Goal: Information Seeking & Learning: Check status

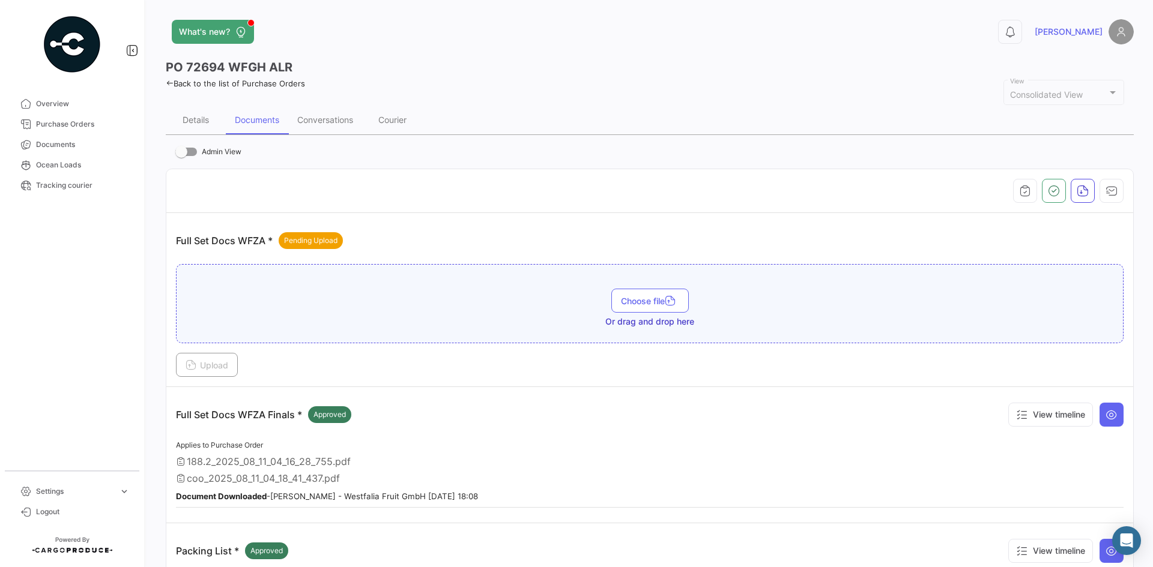
scroll to position [120, 0]
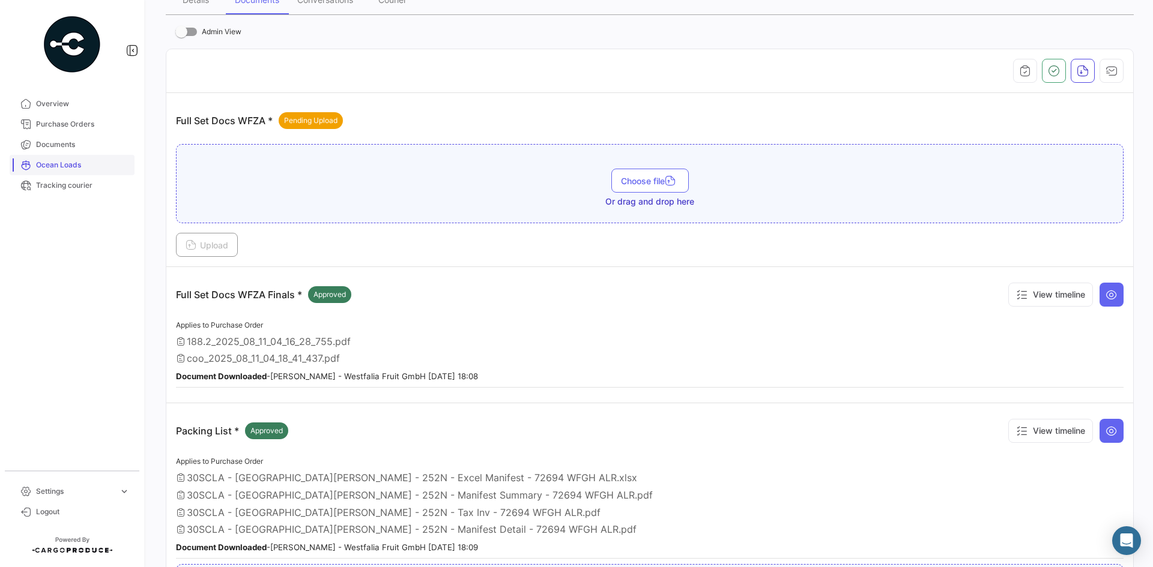
drag, startPoint x: 0, startPoint y: 0, endPoint x: 82, endPoint y: 166, distance: 185.0
click at [82, 166] on span "Ocean Loads" at bounding box center [83, 165] width 94 height 11
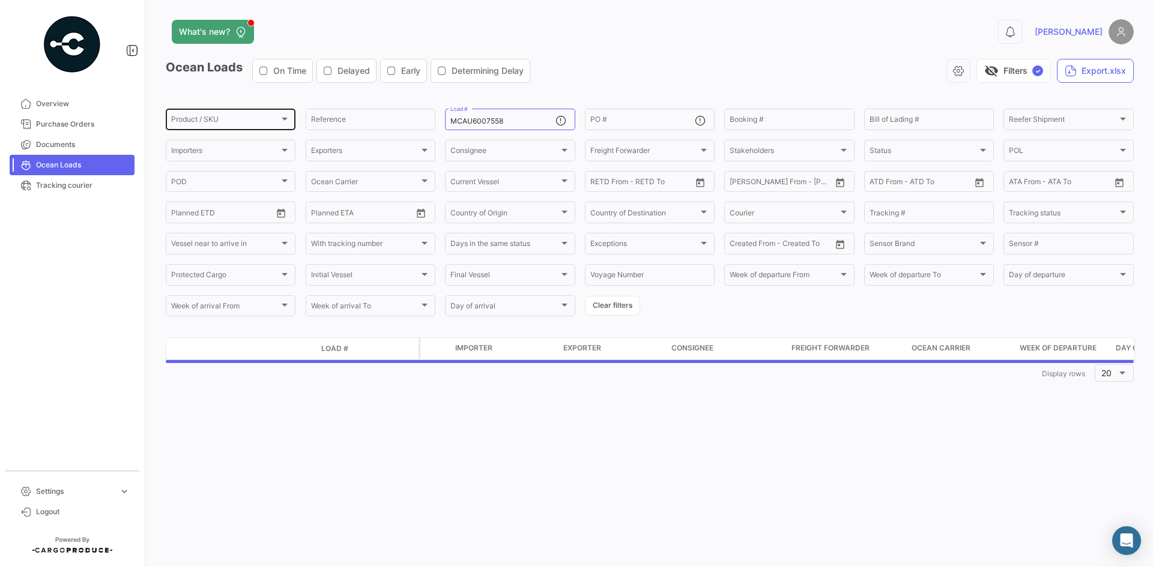
drag, startPoint x: 526, startPoint y: 119, endPoint x: 189, endPoint y: 128, distance: 337.0
click at [0, 0] on div "Product / SKU Product / SKU Reference MCAU6007558 Load # PO # Booking # Bill of…" at bounding box center [0, 0] width 0 height 0
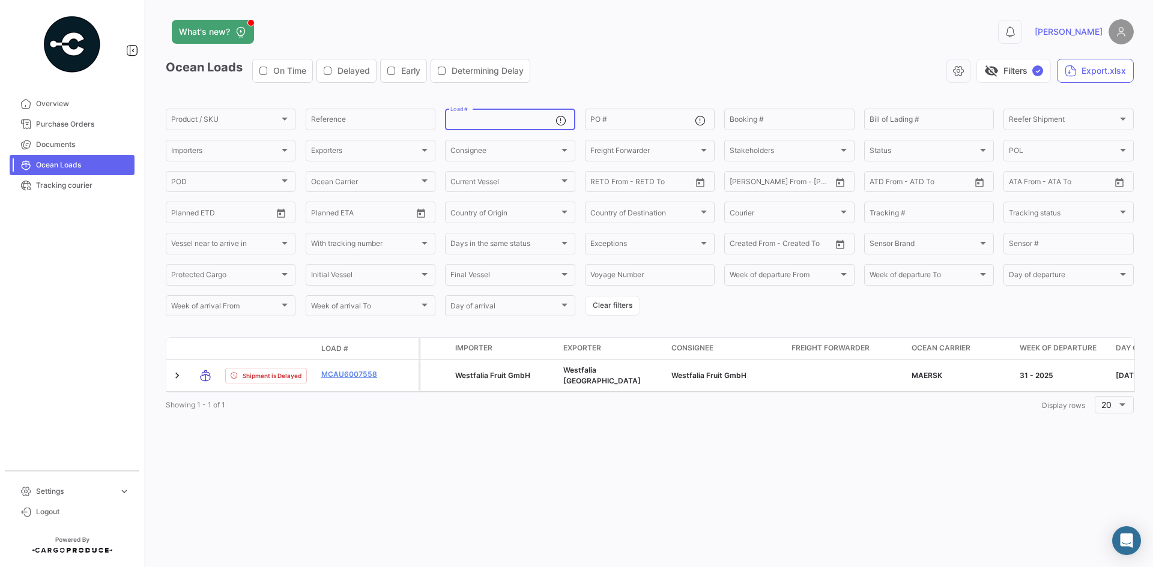
click at [606, 54] on app-header "What's new? 0 Franco" at bounding box center [650, 39] width 968 height 40
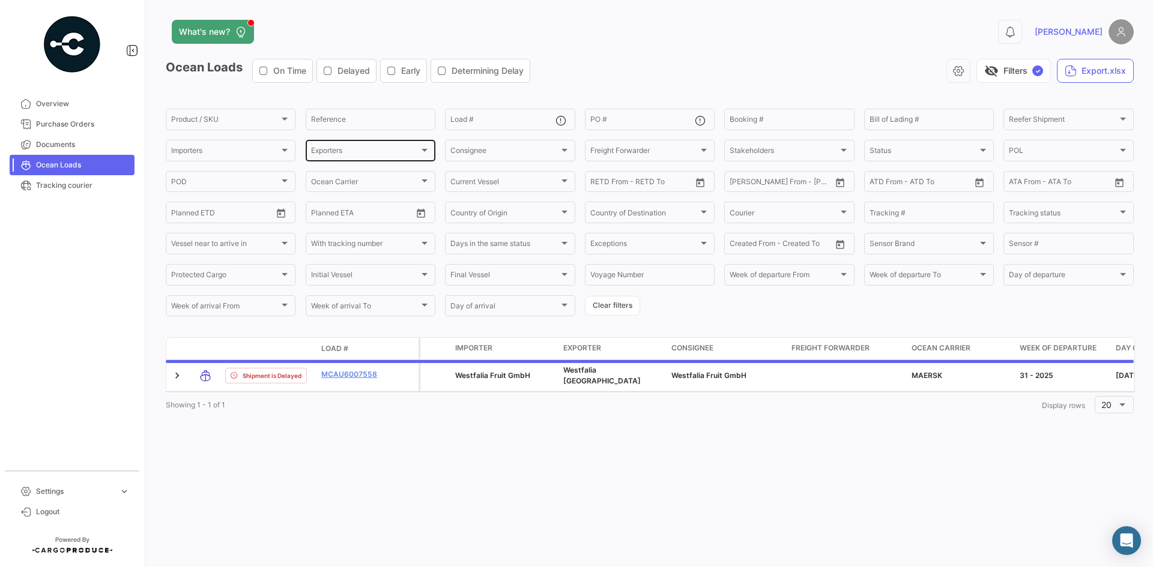
click at [379, 155] on div "Exporters" at bounding box center [365, 152] width 108 height 8
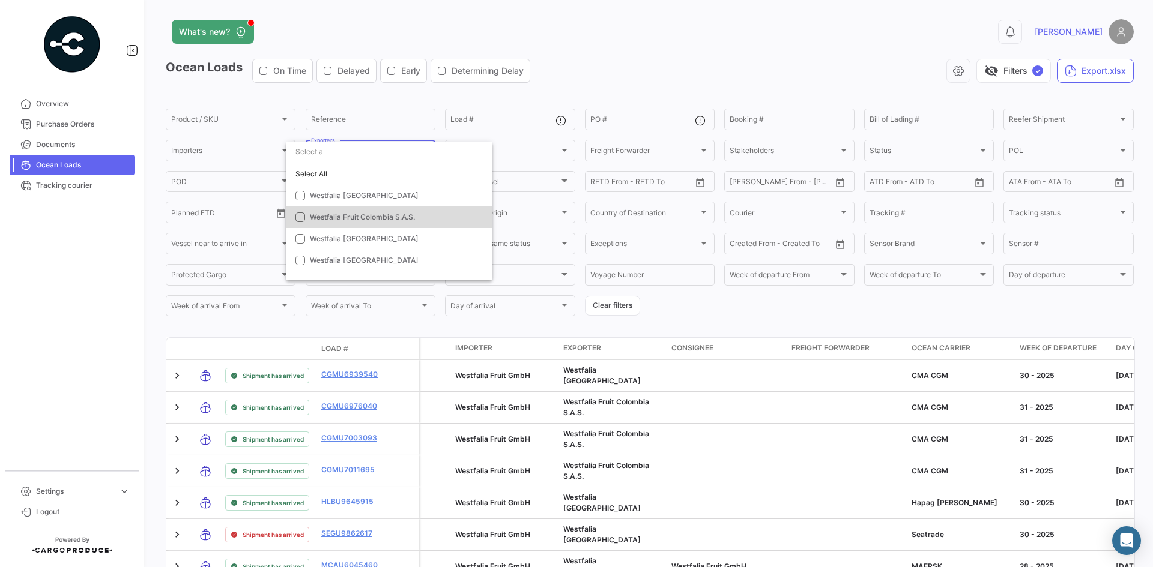
click at [353, 208] on mat-option "Westfalia Fruit Colombia S.A.S." at bounding box center [389, 218] width 207 height 22
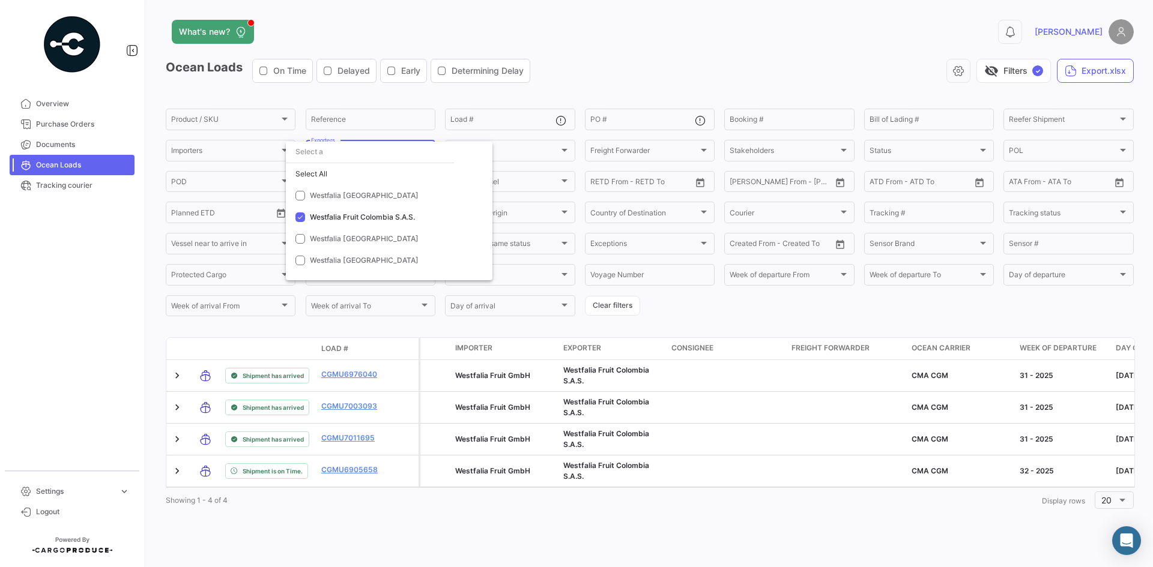
click at [662, 71] on div at bounding box center [576, 283] width 1153 height 567
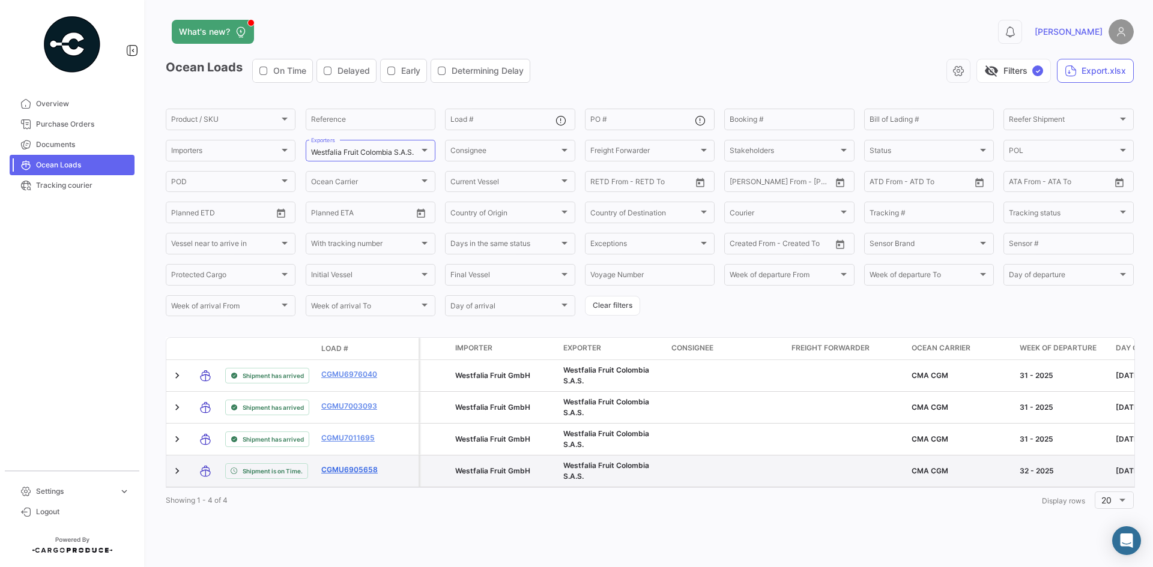
drag, startPoint x: 392, startPoint y: 467, endPoint x: 332, endPoint y: 468, distance: 60.1
click at [332, 468] on div "Shipment is on Time. CGMU6905658" at bounding box center [292, 471] width 252 height 31
drag, startPoint x: 318, startPoint y: 468, endPoint x: 378, endPoint y: 472, distance: 60.8
click at [378, 472] on datatable-body-cell "CGMU6905658" at bounding box center [352, 471] width 72 height 31
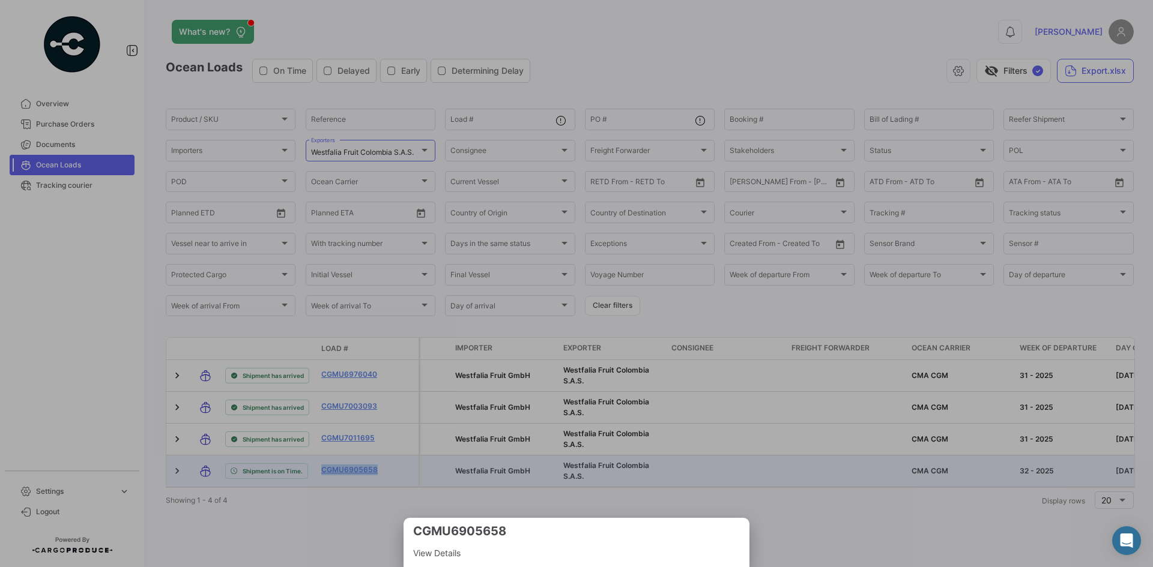
copy link "CGMU6905658"
click at [628, 484] on div at bounding box center [576, 283] width 1153 height 567
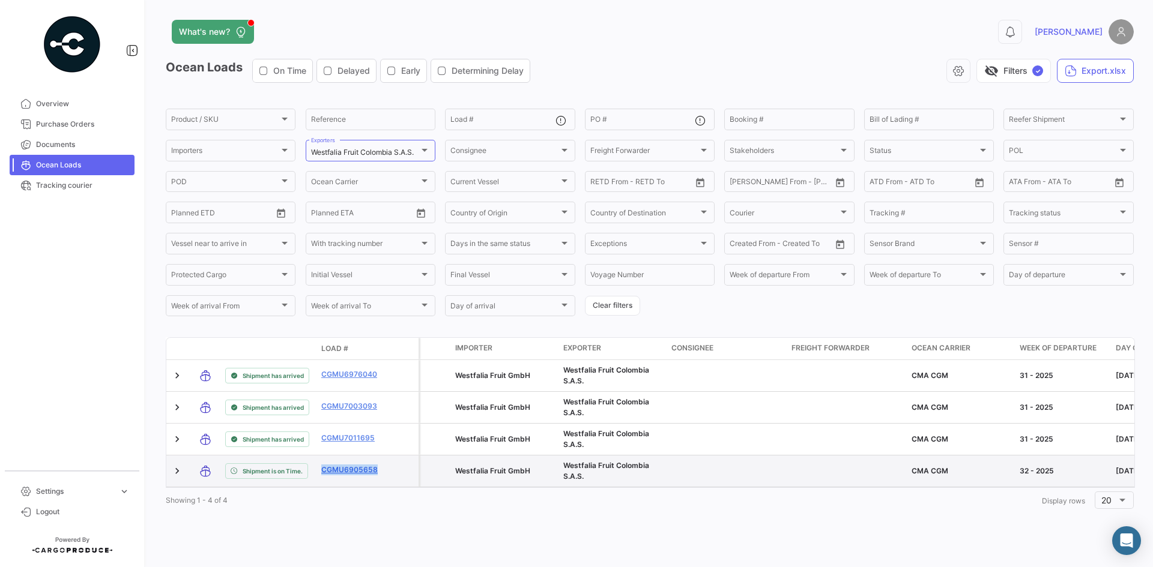
click at [360, 475] on link "CGMU6905658" at bounding box center [352, 470] width 62 height 11
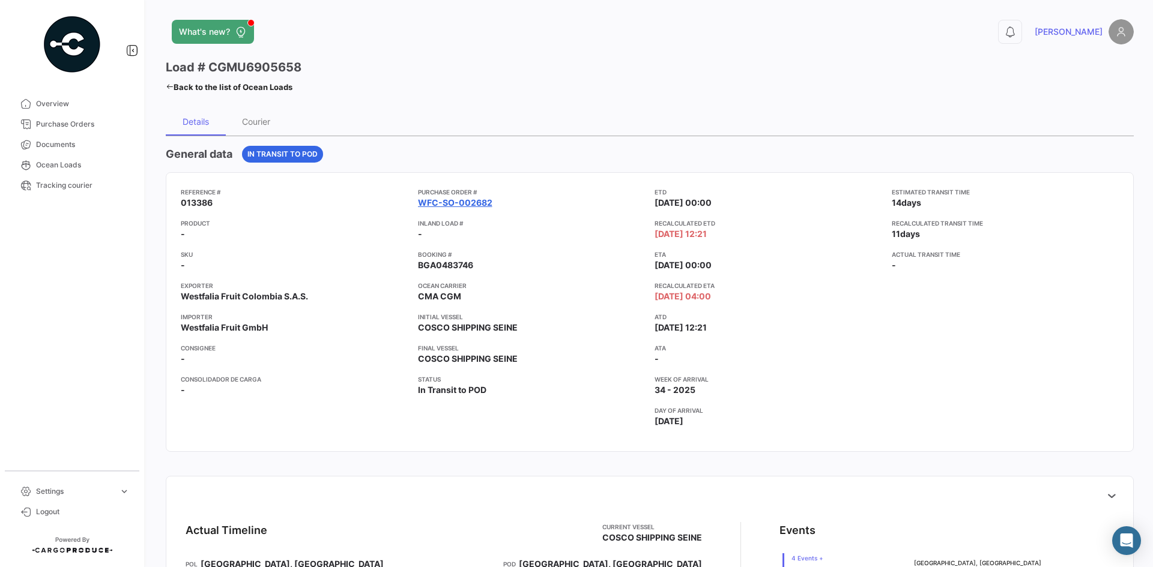
click at [472, 201] on link "WFC-SO-002682" at bounding box center [455, 203] width 74 height 12
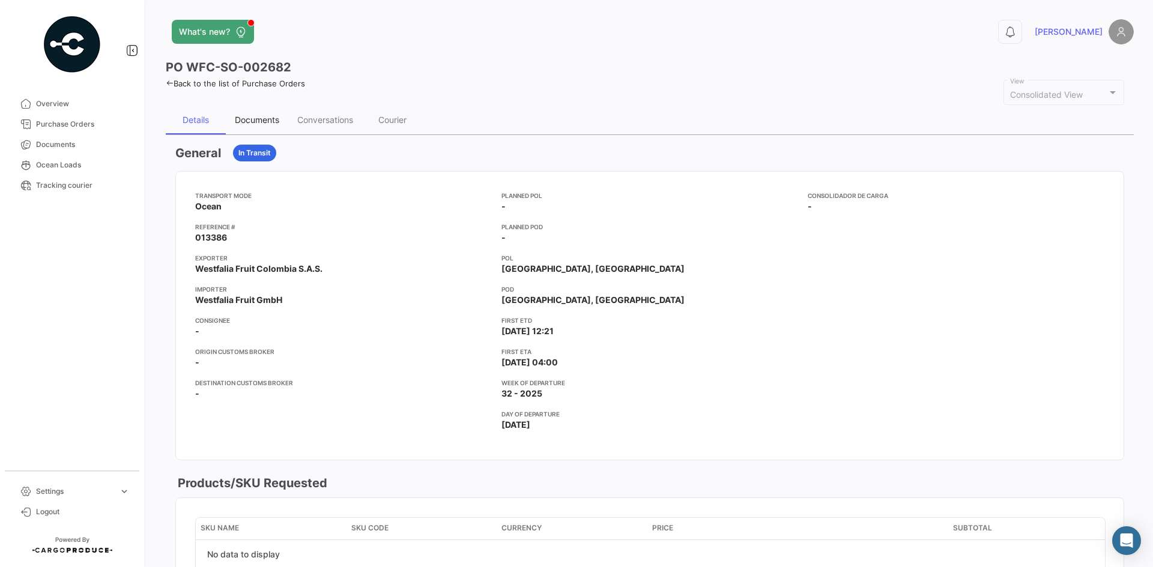
click at [249, 111] on div "Documents" at bounding box center [257, 120] width 62 height 29
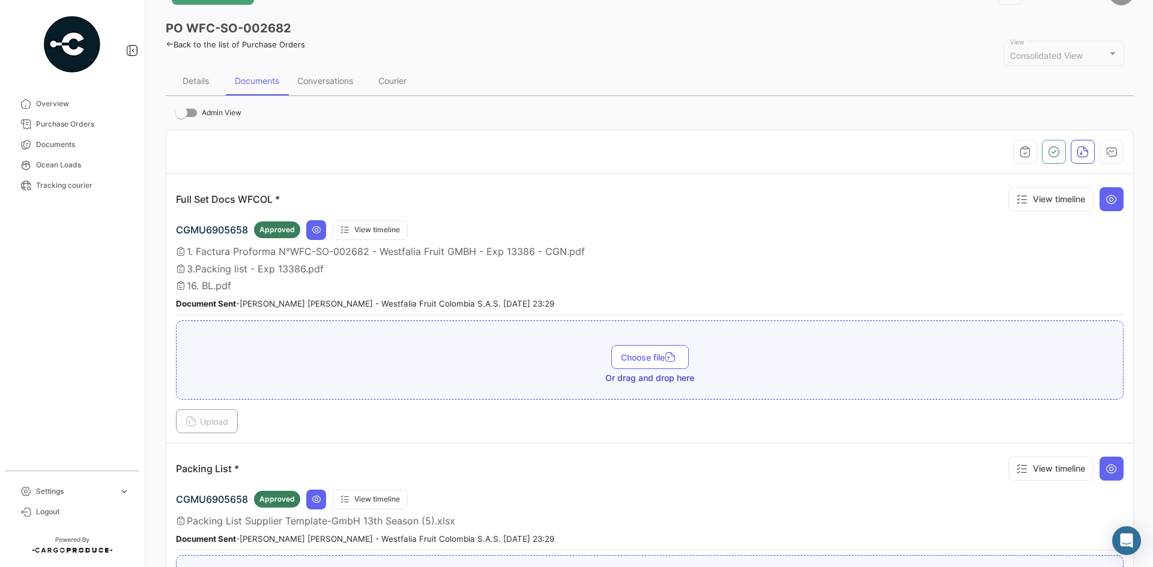
scroll to position [60, 0]
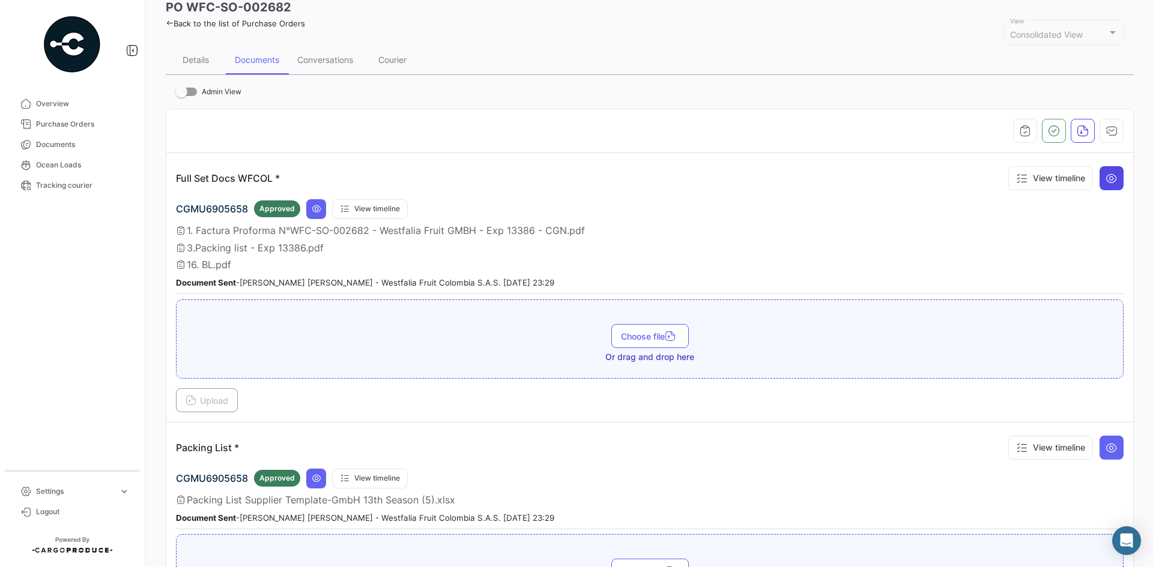
click at [1107, 172] on icon at bounding box center [1111, 178] width 12 height 12
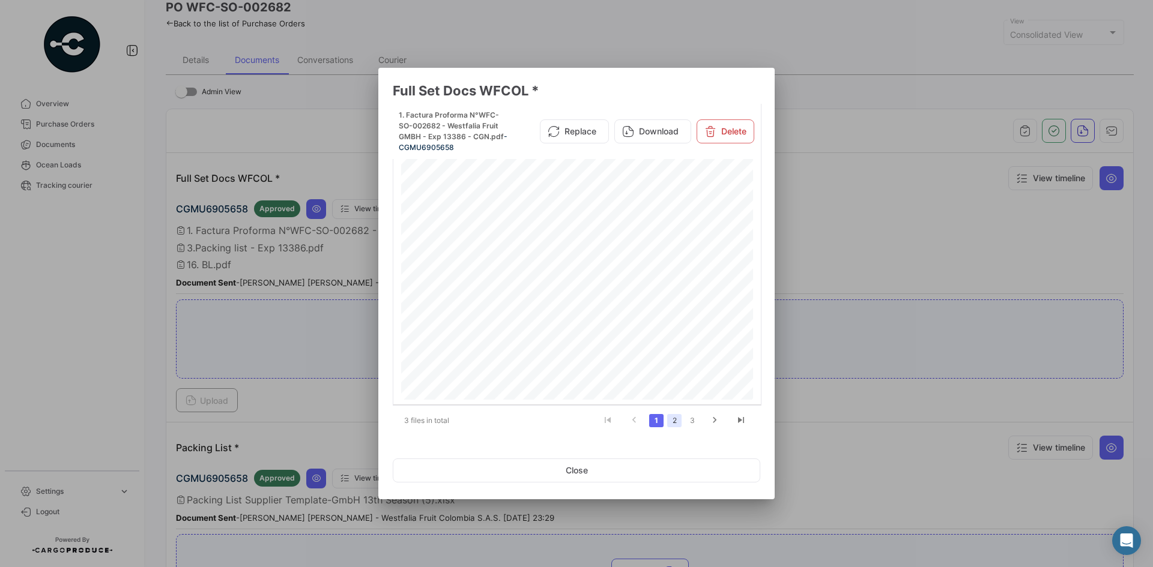
click at [668, 421] on link "2" at bounding box center [674, 420] width 14 height 13
